Goal: Task Accomplishment & Management: Use online tool/utility

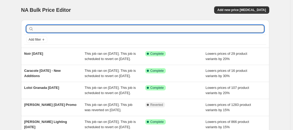
click at [62, 32] on input "text" at bounding box center [149, 28] width 229 height 7
type input "hvl"
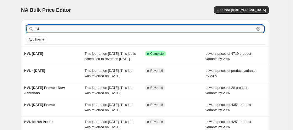
click at [48, 30] on input "hvl" at bounding box center [145, 28] width 220 height 7
type input "caracole"
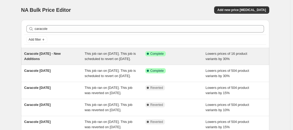
click at [74, 61] on div "Caracole [DATE] - New Additions" at bounding box center [54, 56] width 61 height 10
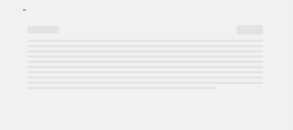
select select "percentage"
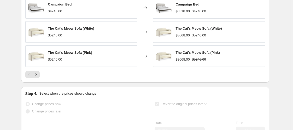
scroll to position [567, 0]
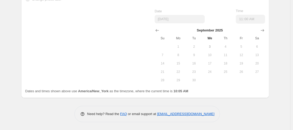
click at [194, 57] on span "9" at bounding box center [193, 55] width 11 height 4
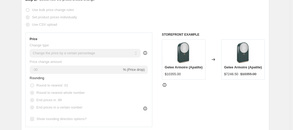
scroll to position [0, 0]
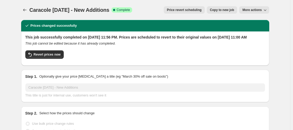
click at [266, 9] on icon "button" at bounding box center [264, 9] width 5 height 5
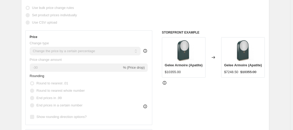
scroll to position [2, 0]
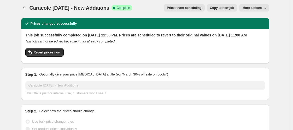
click at [193, 10] on button "Price revert scheduling" at bounding box center [184, 7] width 41 height 7
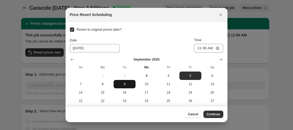
click at [122, 81] on button "9" at bounding box center [125, 84] width 22 height 8
type input "[DATE]"
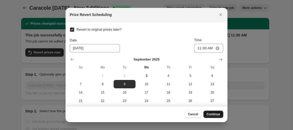
click at [206, 112] on button "Continue" at bounding box center [213, 113] width 20 height 7
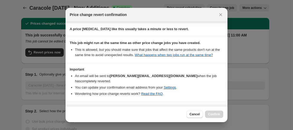
scroll to position [84, 0]
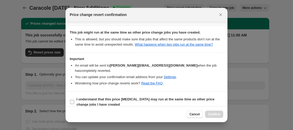
click at [71, 100] on input "I understand that this price [MEDICAL_DATA] may run at the same time as other p…" at bounding box center [72, 102] width 4 height 4
checkbox input "true"
click at [206, 112] on button "Confirm" at bounding box center [214, 113] width 18 height 7
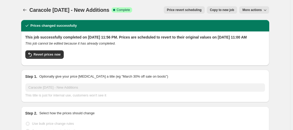
scroll to position [2, 0]
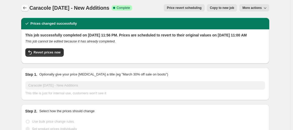
click at [26, 10] on button "Price change jobs" at bounding box center [24, 7] width 7 height 7
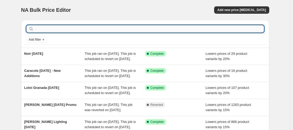
click at [63, 30] on input "text" at bounding box center [149, 28] width 229 height 7
type input "caracole"
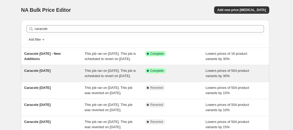
click at [38, 72] on span "Caracole [DATE]" at bounding box center [37, 70] width 27 height 4
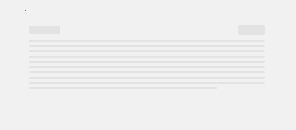
select select "percentage"
select select "vendor"
select select "tag"
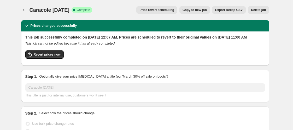
click at [165, 10] on span "Price revert scheduling" at bounding box center [156, 10] width 35 height 4
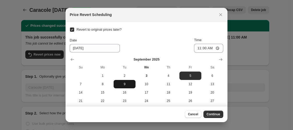
click at [121, 84] on span "9" at bounding box center [125, 84] width 18 height 4
type input "[DATE]"
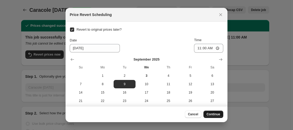
click at [219, 114] on span "Continue" at bounding box center [214, 114] width 14 height 4
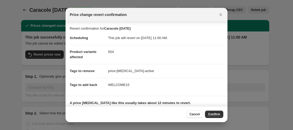
scroll to position [36, 0]
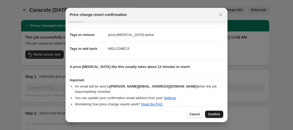
drag, startPoint x: 216, startPoint y: 110, endPoint x: 215, endPoint y: 115, distance: 5.4
click at [215, 115] on div "Cancel Confirm" at bounding box center [147, 114] width 162 height 16
click at [215, 115] on span "Confirm" at bounding box center [214, 114] width 12 height 4
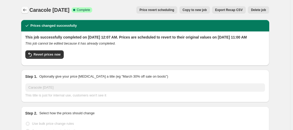
click at [25, 8] on icon "Price change jobs" at bounding box center [24, 9] width 5 height 5
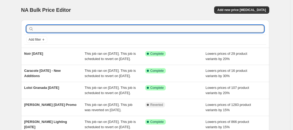
click at [47, 31] on input "text" at bounding box center [149, 28] width 229 height 7
type input "pom pom"
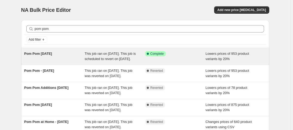
click at [51, 59] on div "Pom Pom [DATE]" at bounding box center [54, 56] width 61 height 10
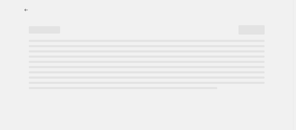
select select "percentage"
select select "vendor"
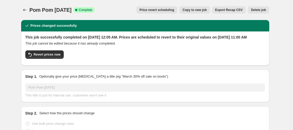
click at [169, 8] on span "Price revert scheduling" at bounding box center [156, 10] width 35 height 4
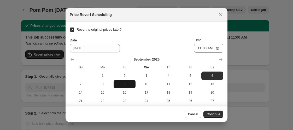
click at [124, 82] on span "9" at bounding box center [125, 84] width 18 height 4
type input "[DATE]"
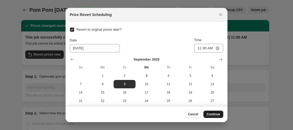
click at [213, 114] on span "Continue" at bounding box center [214, 114] width 14 height 4
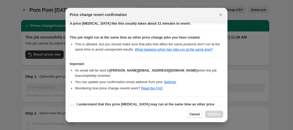
scroll to position [84, 0]
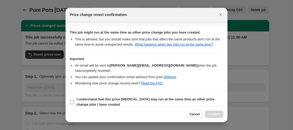
click at [71, 100] on input "I understand that this price [MEDICAL_DATA] may run at the same time as other p…" at bounding box center [72, 102] width 4 height 4
checkbox input "true"
click at [208, 114] on button "Confirm" at bounding box center [214, 113] width 18 height 7
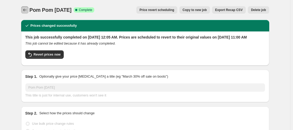
click at [25, 7] on button "Price change jobs" at bounding box center [24, 9] width 7 height 7
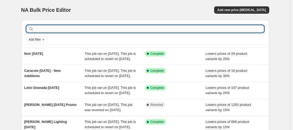
click at [44, 29] on input "text" at bounding box center [149, 28] width 229 height 7
type input "caracole"
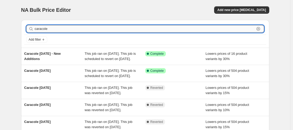
click at [53, 27] on input "caracole" at bounding box center [145, 28] width 220 height 7
type input "cfc"
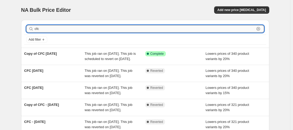
click at [74, 26] on input "cfc" at bounding box center [145, 28] width 220 height 7
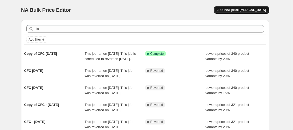
click at [241, 12] on span "Add new price [MEDICAL_DATA]" at bounding box center [241, 10] width 49 height 4
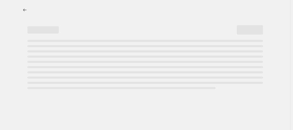
select select "percentage"
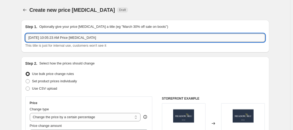
click at [95, 40] on input "[DATE] 10:05:23 AM Price [MEDICAL_DATA]" at bounding box center [145, 37] width 240 height 8
click at [94, 40] on input "[DATE] 10:05:23 AM Price [MEDICAL_DATA]" at bounding box center [145, 37] width 240 height 8
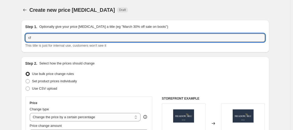
type input "c"
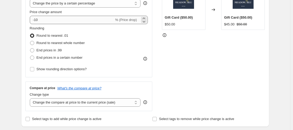
type input "CFC [DATE]"
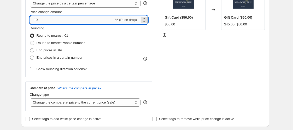
click at [69, 18] on input "-10" at bounding box center [72, 20] width 84 height 8
type input "-1"
type input "-20"
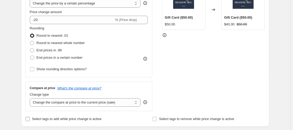
click at [30, 118] on input "Select tags to add while price change is active" at bounding box center [28, 118] width 4 height 4
checkbox input "true"
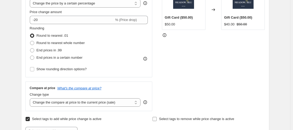
click at [156, 119] on input "Select tags to remove while price change is active" at bounding box center [155, 118] width 4 height 4
checkbox input "true"
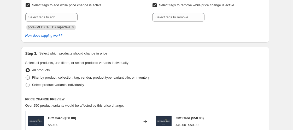
click at [30, 77] on span at bounding box center [28, 77] width 4 height 4
click at [26, 75] on input "Filter by product, collection, tag, vendor, product type, variant title, or inv…" at bounding box center [26, 75] width 0 height 0
radio input "true"
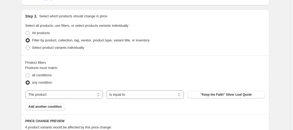
scroll to position [268, 0]
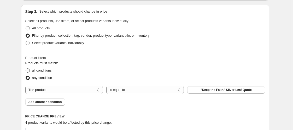
click at [47, 68] on span "all conditions" at bounding box center [42, 70] width 20 height 4
click at [26, 68] on input "all conditions" at bounding box center [26, 68] width 0 height 0
radio input "true"
click at [56, 87] on select "The product The product's collection The product's tag The product's vendor The…" at bounding box center [64, 89] width 78 height 8
select select "vendor"
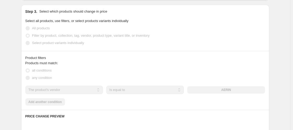
click at [214, 91] on div "AERIN" at bounding box center [226, 89] width 78 height 7
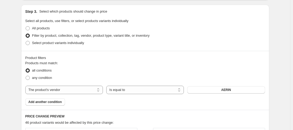
click at [229, 87] on span "AERIN" at bounding box center [226, 89] width 10 height 4
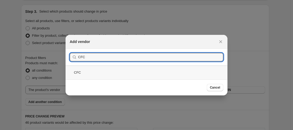
type input "CFC"
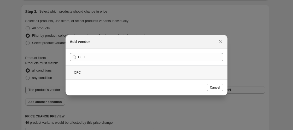
click at [129, 71] on div "CFC" at bounding box center [147, 72] width 162 height 14
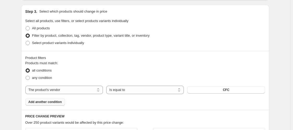
click at [46, 99] on button "Add another condition" at bounding box center [45, 101] width 40 height 7
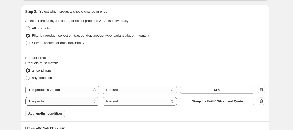
click at [59, 102] on select "The product The product's collection The product's tag The product's vendor The…" at bounding box center [62, 101] width 74 height 8
select select "tag"
click at [207, 100] on span "102424-003Disco" at bounding box center [216, 101] width 25 height 4
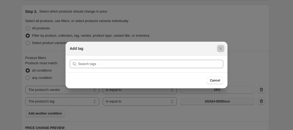
click at [208, 97] on div at bounding box center [146, 65] width 293 height 130
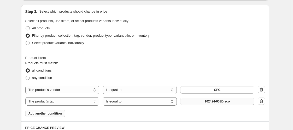
click at [208, 97] on button "102424-003Disco" at bounding box center [217, 100] width 74 height 7
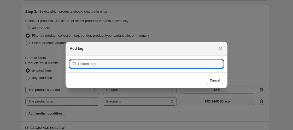
scroll to position [0, 0]
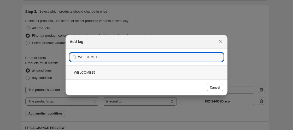
type input "WELCOME15"
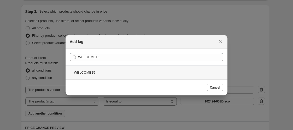
click at [82, 70] on div "WELCOME15" at bounding box center [147, 72] width 162 height 14
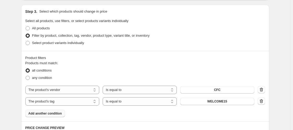
scroll to position [360, 0]
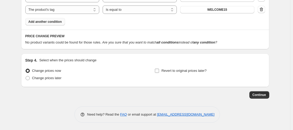
click at [159, 70] on input "Revert to original prices later?" at bounding box center [157, 70] width 4 height 4
checkbox input "true"
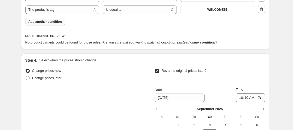
scroll to position [449, 0]
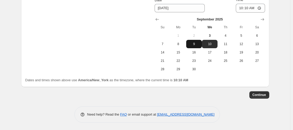
click at [196, 44] on span "9" at bounding box center [193, 44] width 11 height 4
type input "[DATE]"
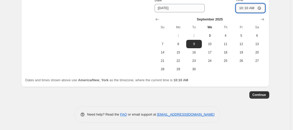
click at [241, 9] on input "10:10" at bounding box center [250, 8] width 29 height 9
type input "11:00"
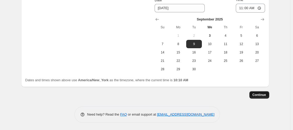
click at [266, 91] on button "Continue" at bounding box center [259, 94] width 20 height 7
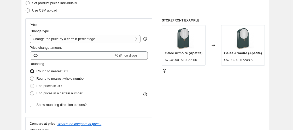
scroll to position [227, 0]
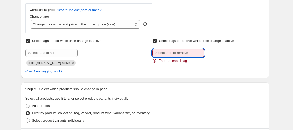
click at [181, 55] on input "text" at bounding box center [178, 53] width 52 height 8
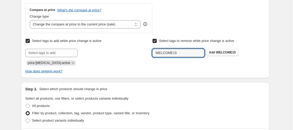
type input "WELCOME15"
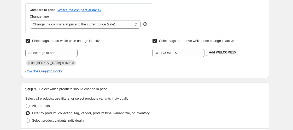
click at [210, 52] on b "Add" at bounding box center [212, 52] width 6 height 4
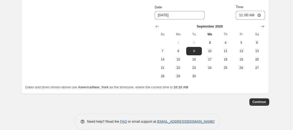
scroll to position [486, 0]
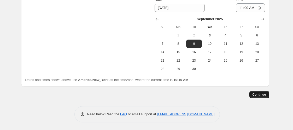
click at [261, 95] on span "Continue" at bounding box center [260, 94] width 14 height 4
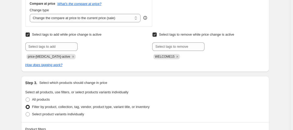
scroll to position [340, 0]
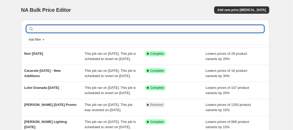
click at [61, 31] on input "text" at bounding box center [149, 28] width 229 height 7
type input "cfc"
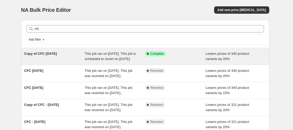
click at [83, 55] on div "Copy of CFC [DATE]" at bounding box center [54, 56] width 61 height 10
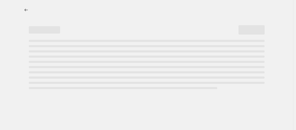
select select "percentage"
select select "vendor"
select select "tag"
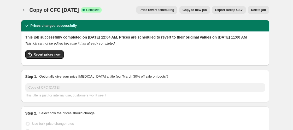
click at [172, 13] on button "Price revert scheduling" at bounding box center [156, 9] width 41 height 7
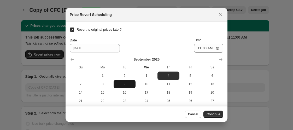
click at [118, 83] on span "9" at bounding box center [125, 84] width 18 height 4
type input "[DATE]"
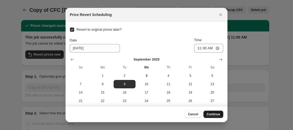
click at [210, 115] on span "Continue" at bounding box center [214, 114] width 14 height 4
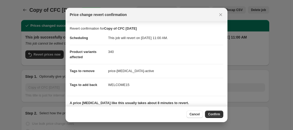
scroll to position [36, 0]
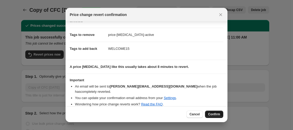
click at [218, 111] on button "Confirm" at bounding box center [214, 113] width 18 height 7
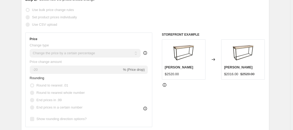
scroll to position [0, 0]
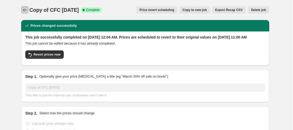
click at [25, 10] on icon "Price change jobs" at bounding box center [24, 10] width 3 height 3
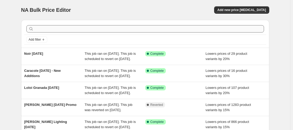
drag, startPoint x: 76, startPoint y: 24, endPoint x: 76, endPoint y: 27, distance: 2.6
click at [76, 27] on div at bounding box center [145, 28] width 242 height 11
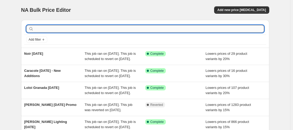
click at [76, 27] on input "text" at bounding box center [149, 28] width 229 height 7
type input "gabby"
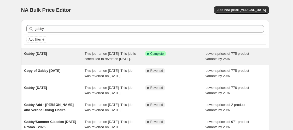
click at [107, 57] on span "This job ran on [DATE]. This job is scheduled to revert on [DATE]." at bounding box center [110, 55] width 51 height 9
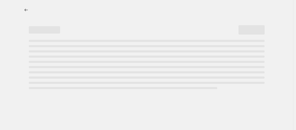
select select "percentage"
select select "vendor"
select select "tag"
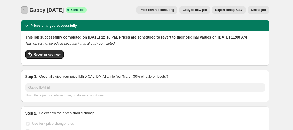
click at [26, 11] on icon "Price change jobs" at bounding box center [24, 9] width 5 height 5
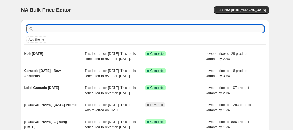
click at [77, 29] on input "text" at bounding box center [149, 28] width 229 height 7
type input "summer classics"
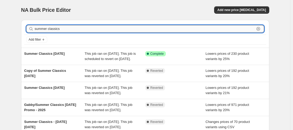
click at [73, 29] on input "summer classics" at bounding box center [145, 28] width 220 height 7
click at [72, 30] on input "summer classics" at bounding box center [145, 28] width 220 height 7
type input "summer classicshinkley"
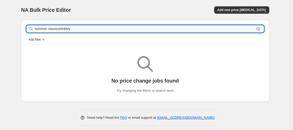
click at [71, 31] on input "summer classicshinkley" at bounding box center [145, 28] width 220 height 7
type input "[PERSON_NAME]"
